Goal: Task Accomplishment & Management: Manage account settings

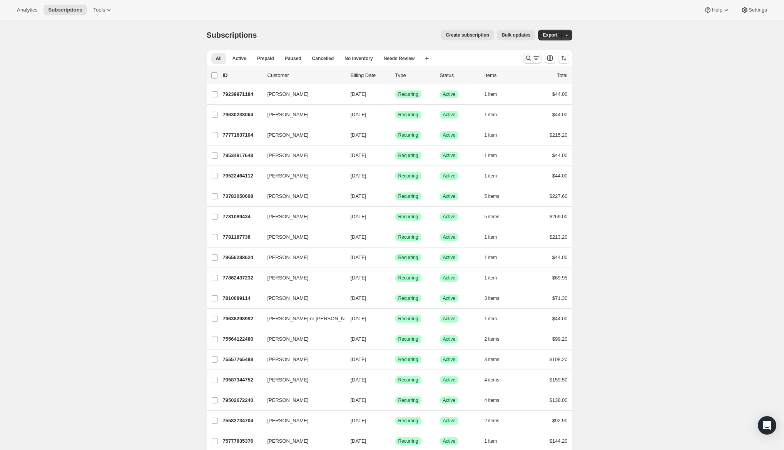
click at [532, 59] on icon "Search and filter results" at bounding box center [529, 58] width 8 height 8
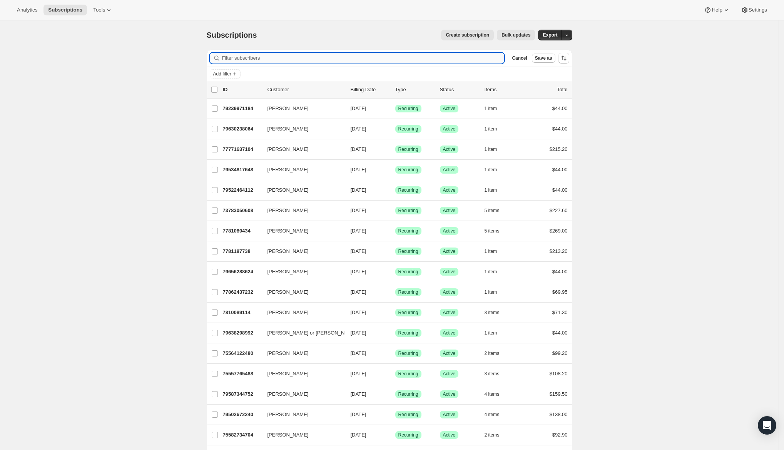
paste input "[PERSON_NAME]"
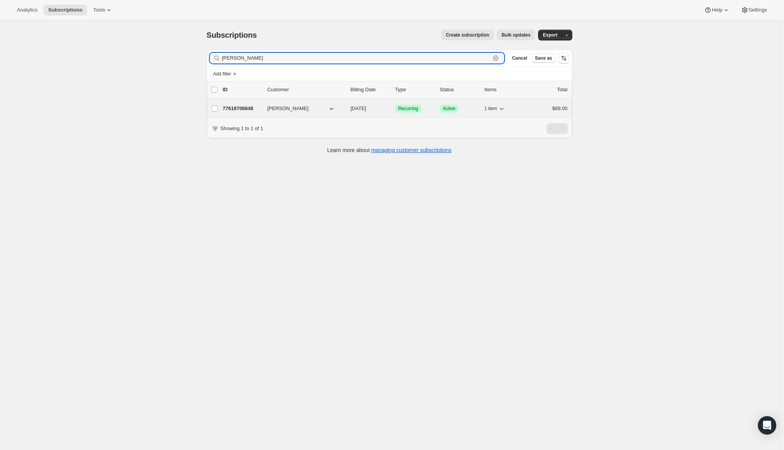
type input "[PERSON_NAME]"
click at [247, 109] on p "77618708848" at bounding box center [242, 109] width 38 height 8
